Goal: Transaction & Acquisition: Purchase product/service

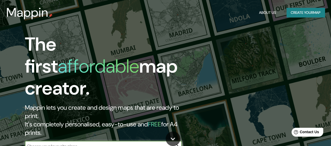
click at [97, 141] on div "​" at bounding box center [103, 146] width 157 height 10
type input "[GEOGRAPHIC_DATA], [GEOGRAPHIC_DATA], [GEOGRAPHIC_DATA]"
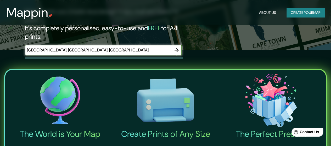
scroll to position [52, 0]
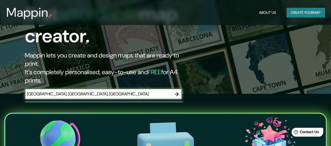
click at [179, 91] on icon "button" at bounding box center [176, 94] width 6 height 6
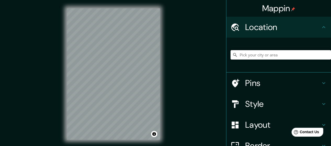
click at [268, 55] on input "Pick your city or area" at bounding box center [281, 54] width 100 height 9
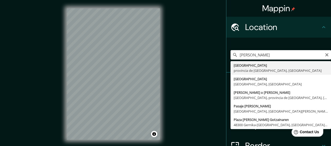
type input "[GEOGRAPHIC_DATA], provincia de [GEOGRAPHIC_DATA], [GEOGRAPHIC_DATA]"
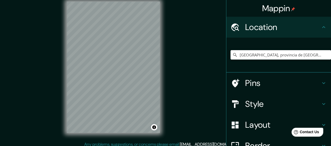
scroll to position [10, 0]
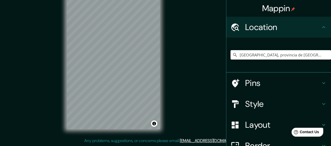
click at [321, 104] on icon at bounding box center [324, 104] width 6 height 6
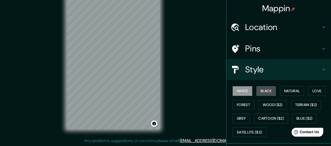
click at [264, 90] on button "Black" at bounding box center [266, 91] width 20 height 10
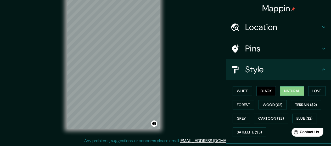
click at [291, 89] on button "Natural" at bounding box center [292, 91] width 24 height 10
click at [315, 89] on button "Love" at bounding box center [316, 91] width 17 height 10
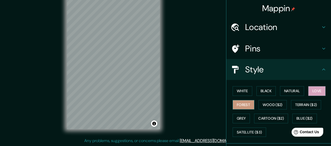
click at [241, 103] on button "Forest" at bounding box center [244, 105] width 22 height 10
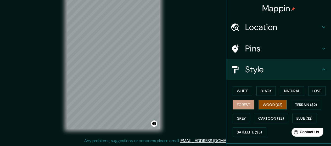
click at [267, 103] on button "Wood ($2)" at bounding box center [273, 105] width 28 height 10
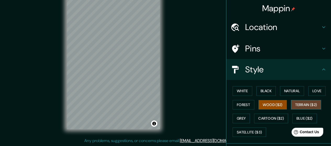
click at [303, 103] on button "Terrain ($2)" at bounding box center [306, 105] width 30 height 10
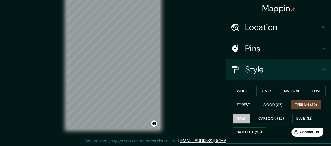
click at [234, 117] on button "Grey" at bounding box center [241, 119] width 17 height 10
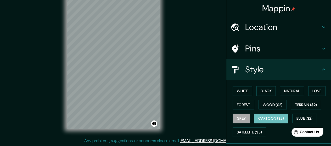
click at [270, 115] on button "Cartoon ($2)" at bounding box center [271, 119] width 34 height 10
click at [305, 117] on button "Blue ($2)" at bounding box center [304, 119] width 25 height 10
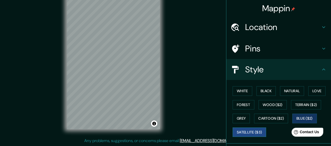
click at [247, 130] on button "Satellite ($3)" at bounding box center [249, 133] width 33 height 10
click at [307, 120] on button "Blue ($2)" at bounding box center [304, 119] width 25 height 10
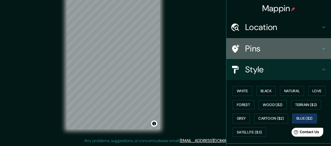
click at [321, 47] on icon at bounding box center [324, 49] width 6 height 6
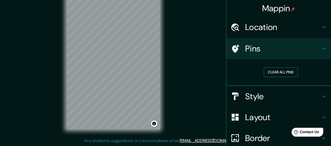
click at [283, 72] on button "Clear all pins" at bounding box center [281, 73] width 34 height 10
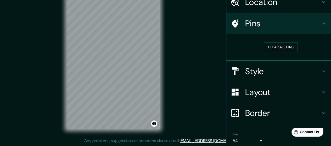
scroll to position [26, 0]
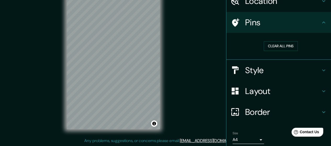
click at [321, 93] on icon at bounding box center [324, 91] width 6 height 6
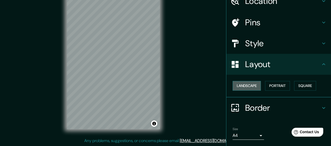
click at [246, 84] on button "Landscape" at bounding box center [247, 86] width 28 height 10
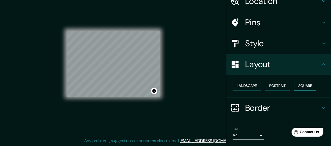
click at [305, 86] on button "Square" at bounding box center [305, 86] width 22 height 10
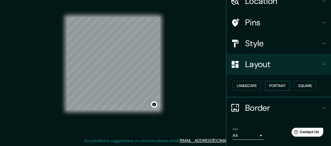
click at [275, 83] on button "Portrait" at bounding box center [277, 86] width 25 height 10
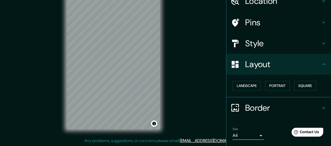
scroll to position [41, 0]
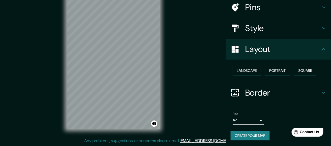
click at [322, 92] on icon at bounding box center [323, 93] width 3 height 2
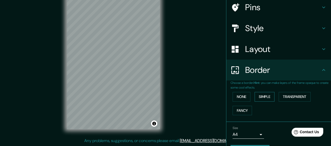
click at [262, 96] on button "Simple" at bounding box center [265, 97] width 20 height 10
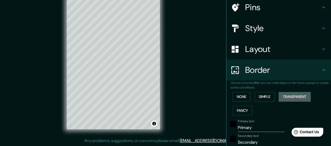
click at [290, 96] on button "Transparent" at bounding box center [295, 97] width 32 height 10
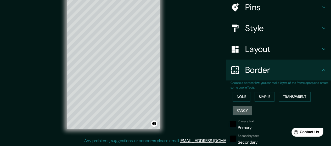
click at [238, 109] on button "Fancy" at bounding box center [242, 111] width 19 height 10
click at [239, 94] on button "None" at bounding box center [242, 97] width 18 height 10
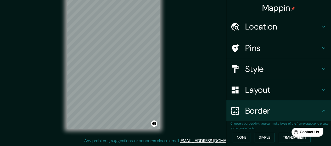
scroll to position [0, 0]
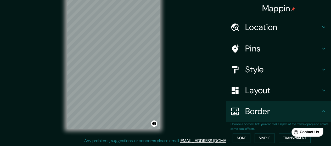
click at [321, 72] on icon at bounding box center [324, 69] width 6 height 6
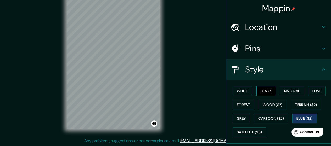
click at [264, 88] on button "Black" at bounding box center [266, 91] width 20 height 10
click at [239, 90] on button "White" at bounding box center [243, 91] width 20 height 10
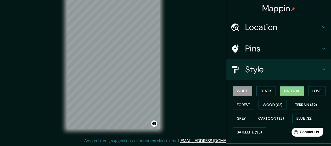
click at [293, 91] on button "Natural" at bounding box center [292, 91] width 24 height 10
click at [316, 91] on button "Love" at bounding box center [316, 91] width 17 height 10
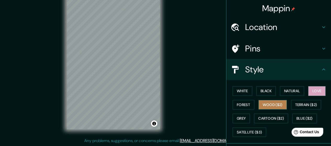
click at [267, 104] on button "Wood ($2)" at bounding box center [273, 105] width 28 height 10
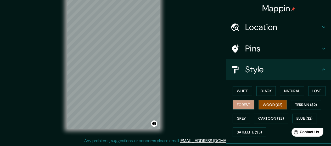
click at [239, 105] on button "Forest" at bounding box center [244, 105] width 22 height 10
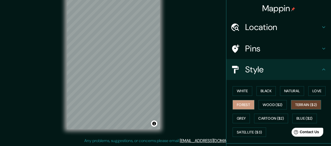
click at [307, 102] on button "Terrain ($2)" at bounding box center [306, 105] width 30 height 10
click at [233, 119] on button "Grey" at bounding box center [241, 119] width 17 height 10
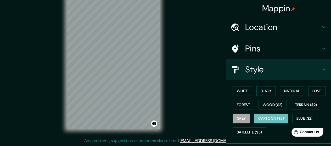
click at [279, 118] on button "Cartoon ($2)" at bounding box center [271, 119] width 34 height 10
